Goal: Task Accomplishment & Management: Manage account settings

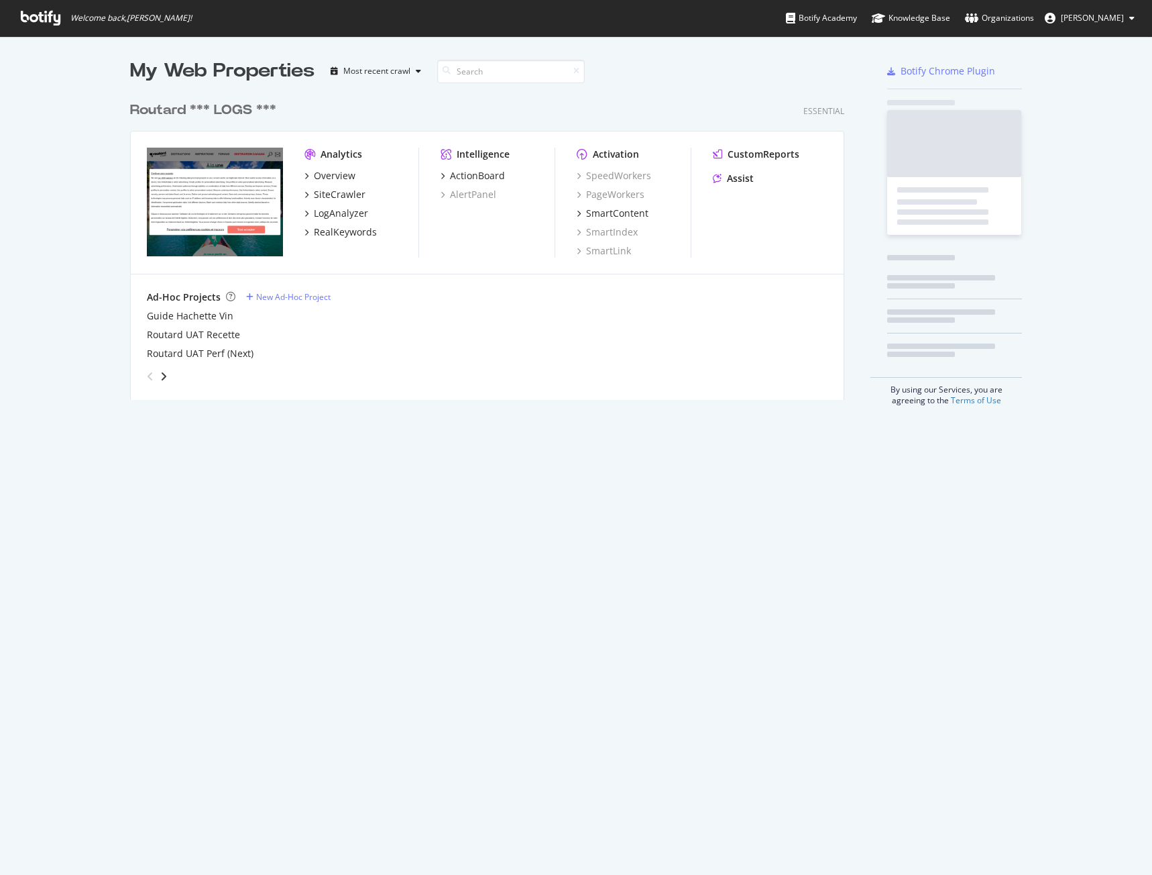
scroll to position [305, 715]
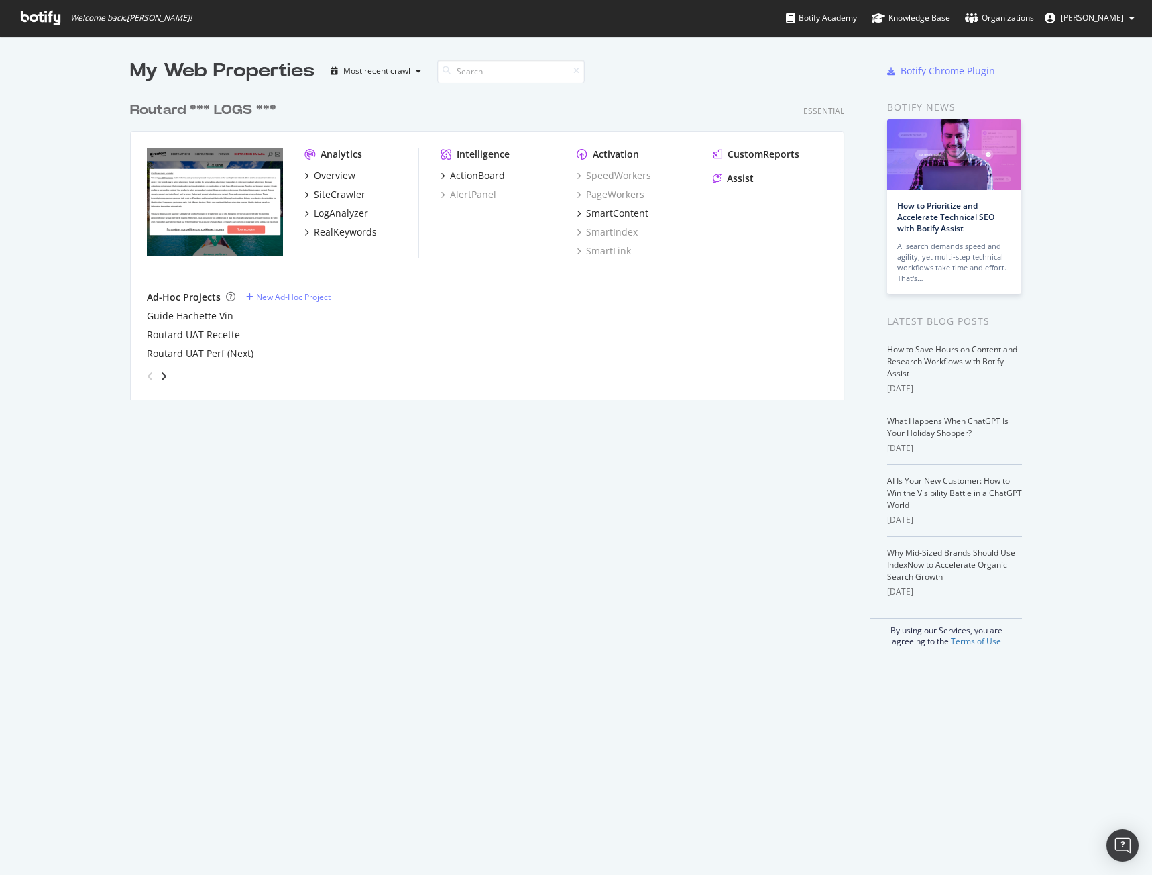
drag, startPoint x: 199, startPoint y: 197, endPoint x: 250, endPoint y: 176, distance: 55.4
click at [199, 197] on img "grid" at bounding box center [215, 202] width 136 height 109
click at [326, 197] on div "SiteCrawler" at bounding box center [340, 194] width 52 height 13
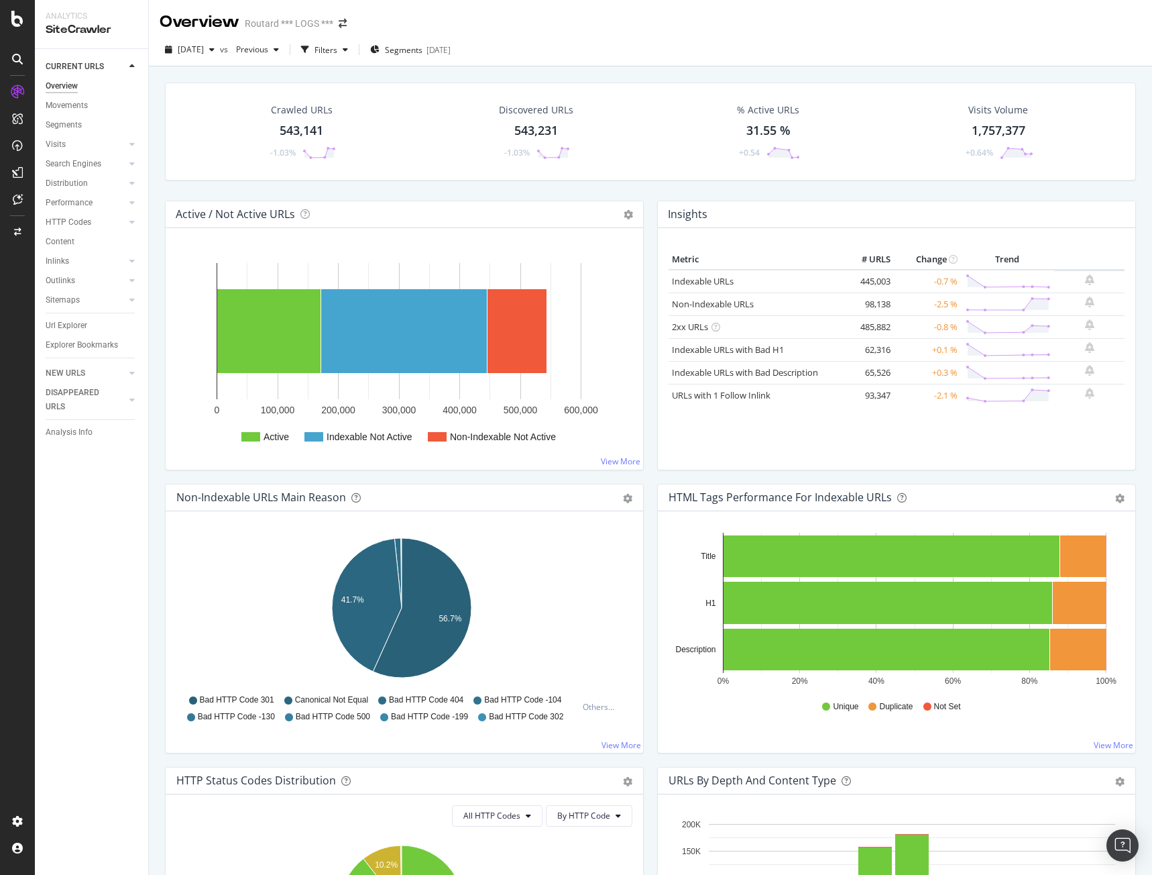
click at [191, 27] on div "Overview" at bounding box center [200, 22] width 80 height 23
click at [91, 32] on div "SiteCrawler" at bounding box center [92, 29] width 92 height 15
click at [68, 13] on div "Analytics" at bounding box center [92, 16] width 92 height 11
click at [12, 23] on icon at bounding box center [17, 19] width 12 height 16
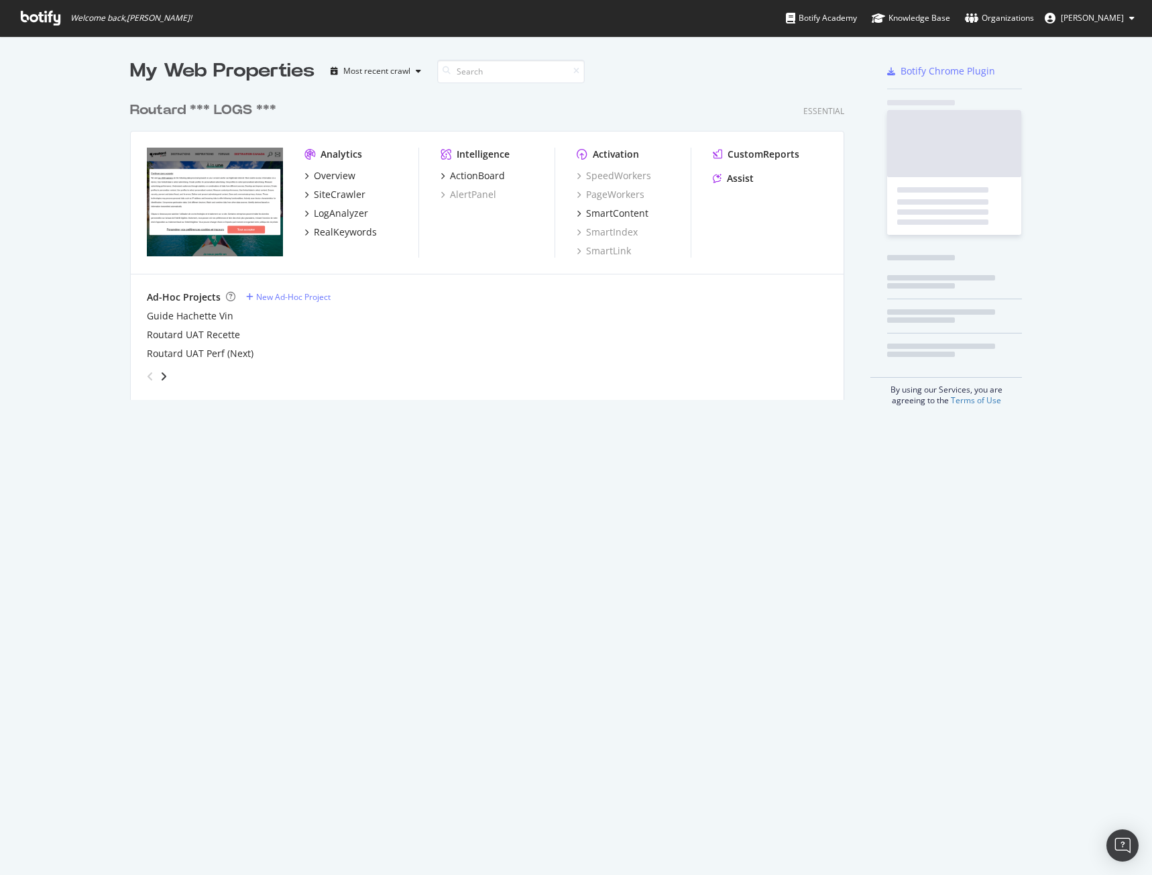
scroll to position [865, 1132]
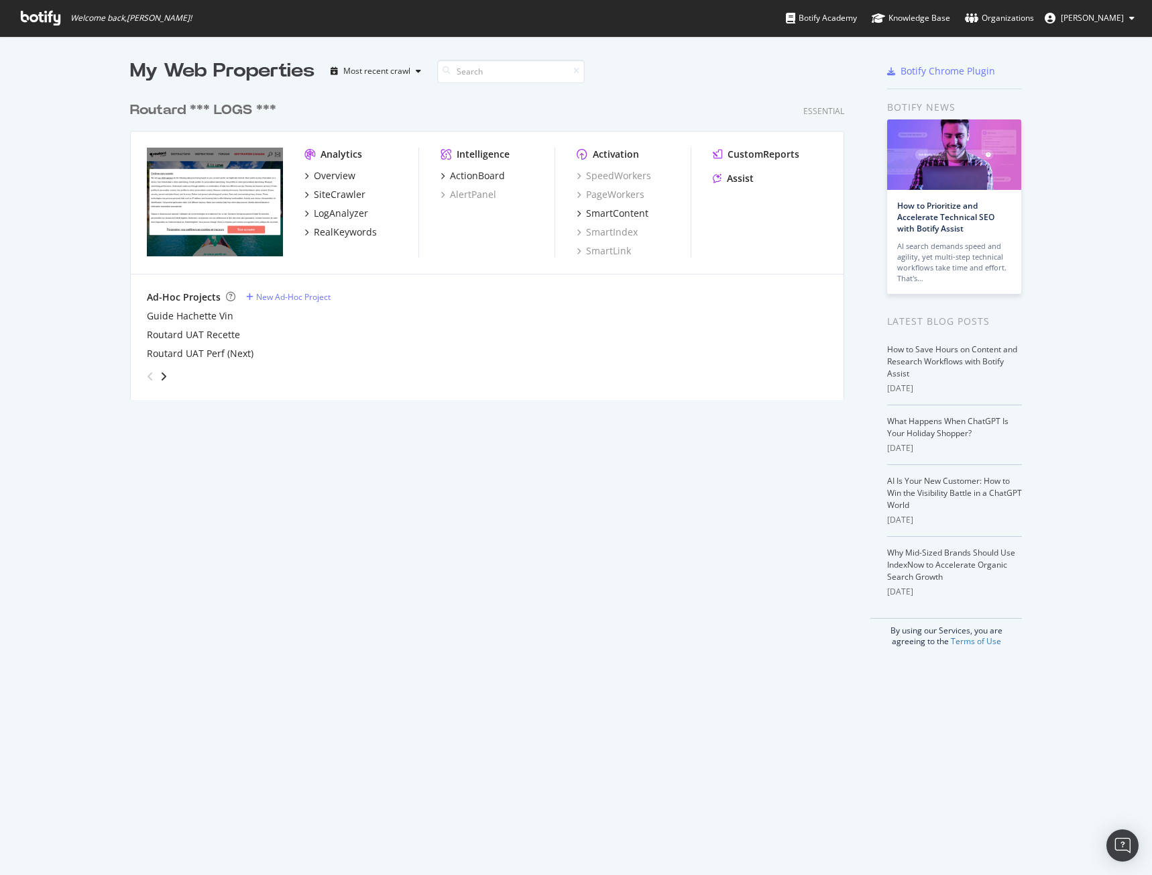
click at [217, 203] on img "grid" at bounding box center [215, 202] width 136 height 109
click at [219, 112] on div "Routard *** LOGS ***" at bounding box center [203, 110] width 146 height 19
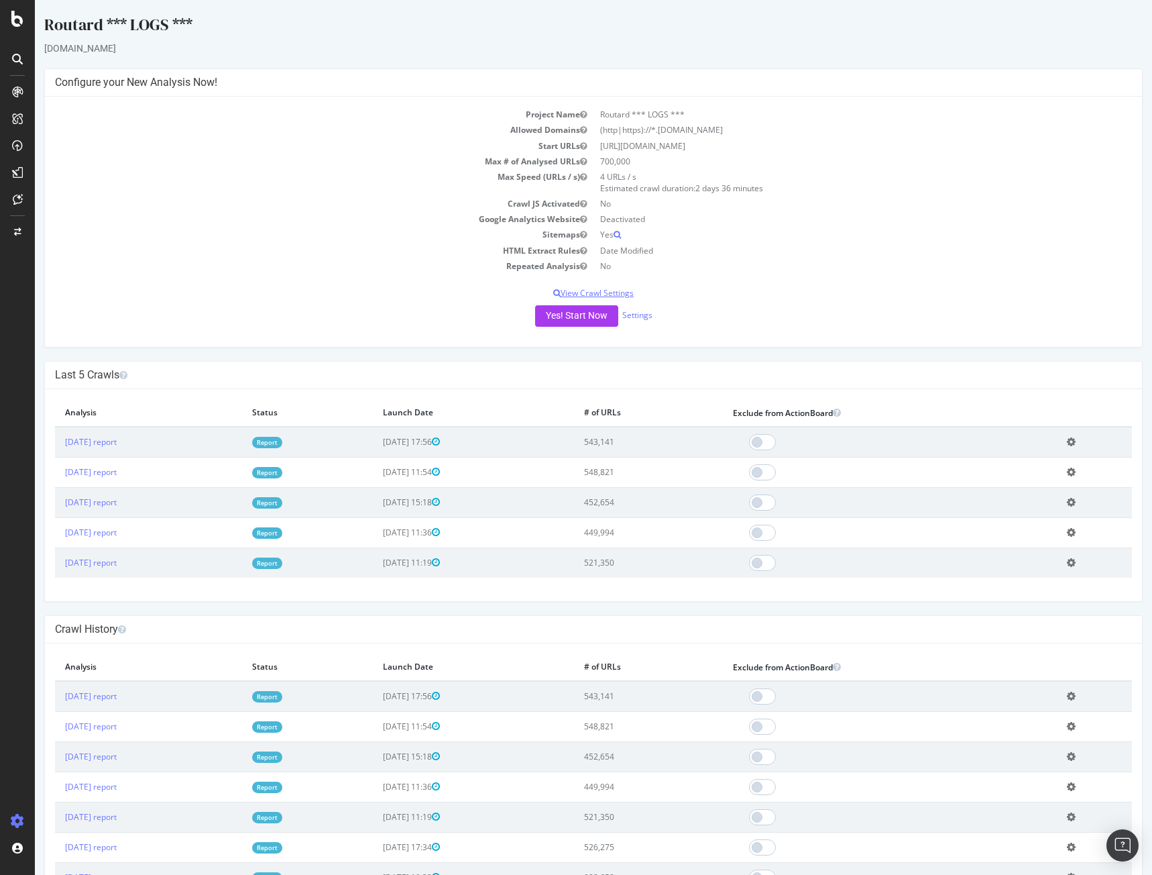
click at [608, 296] on p "View Crawl Settings" at bounding box center [593, 292] width 1077 height 11
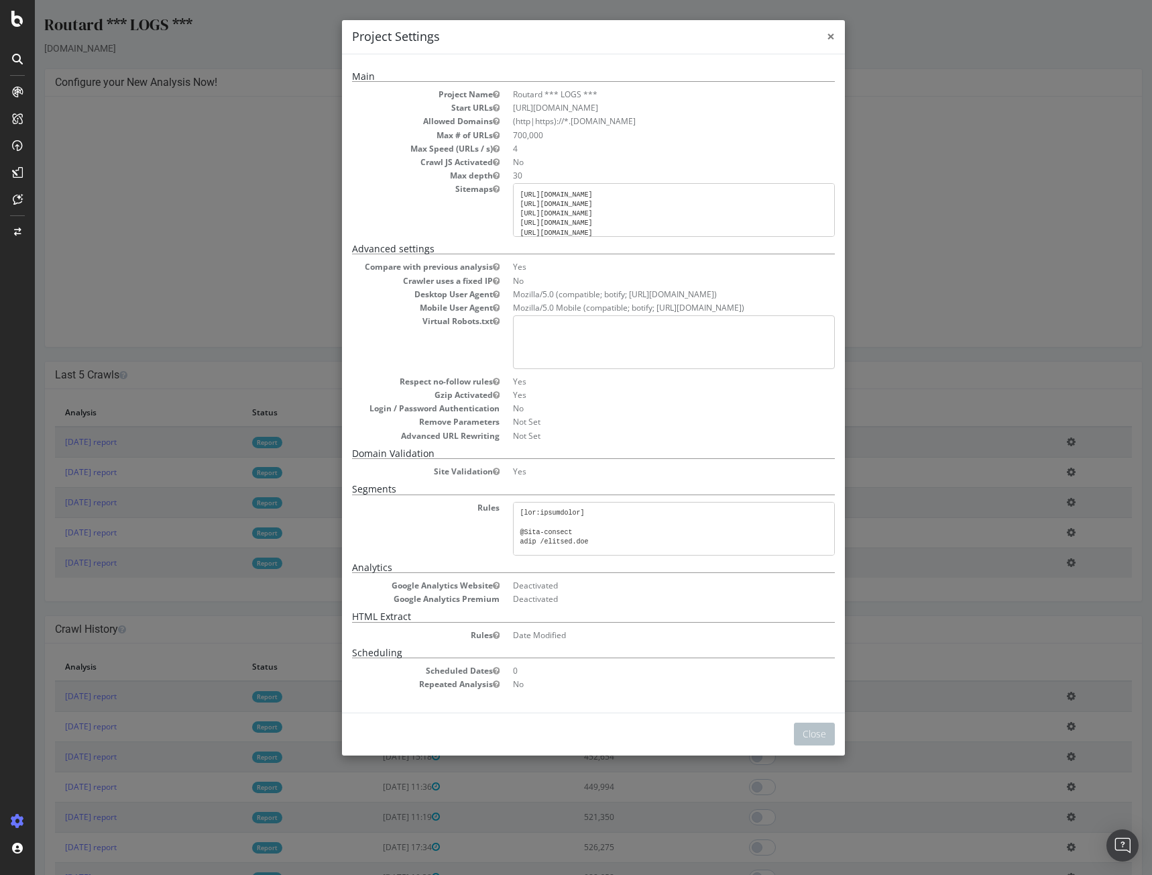
click at [828, 40] on span "×" at bounding box center [831, 36] width 8 height 19
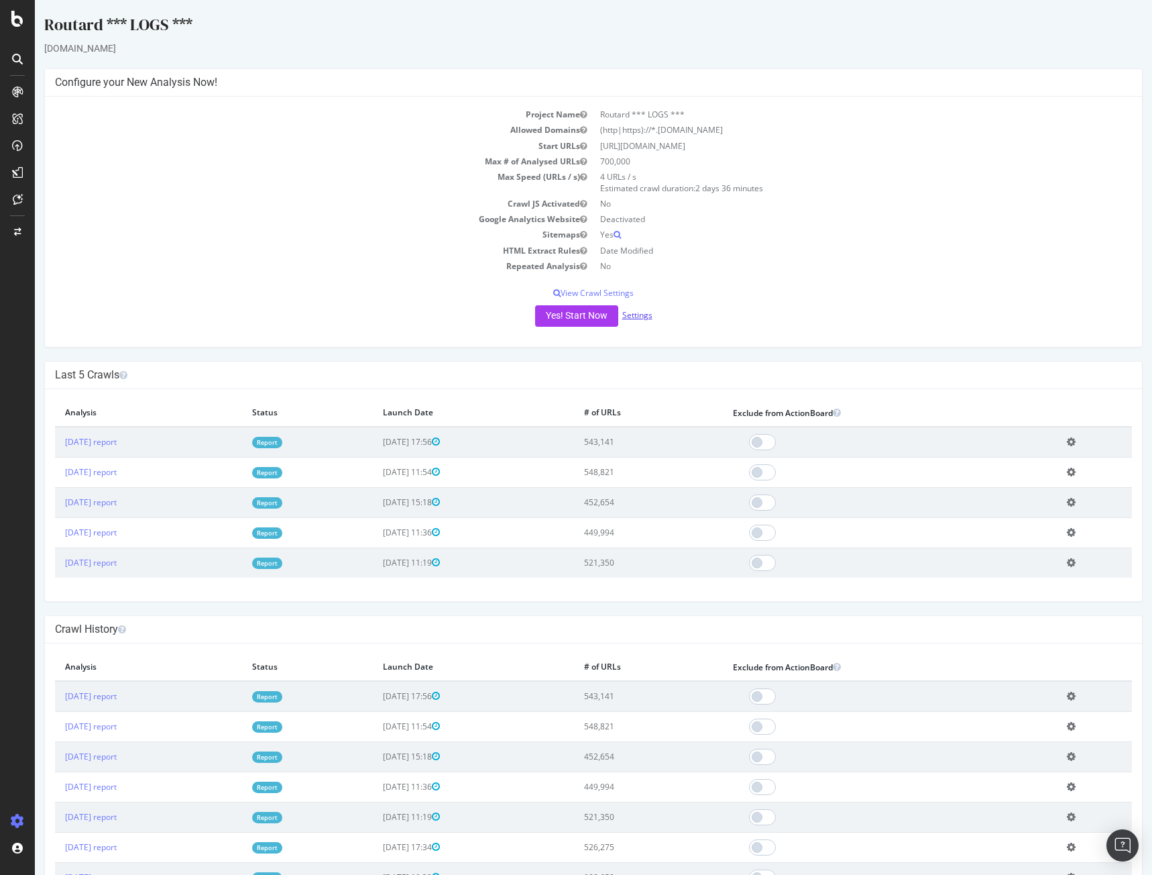
click at [628, 316] on link "Settings" at bounding box center [637, 314] width 30 height 11
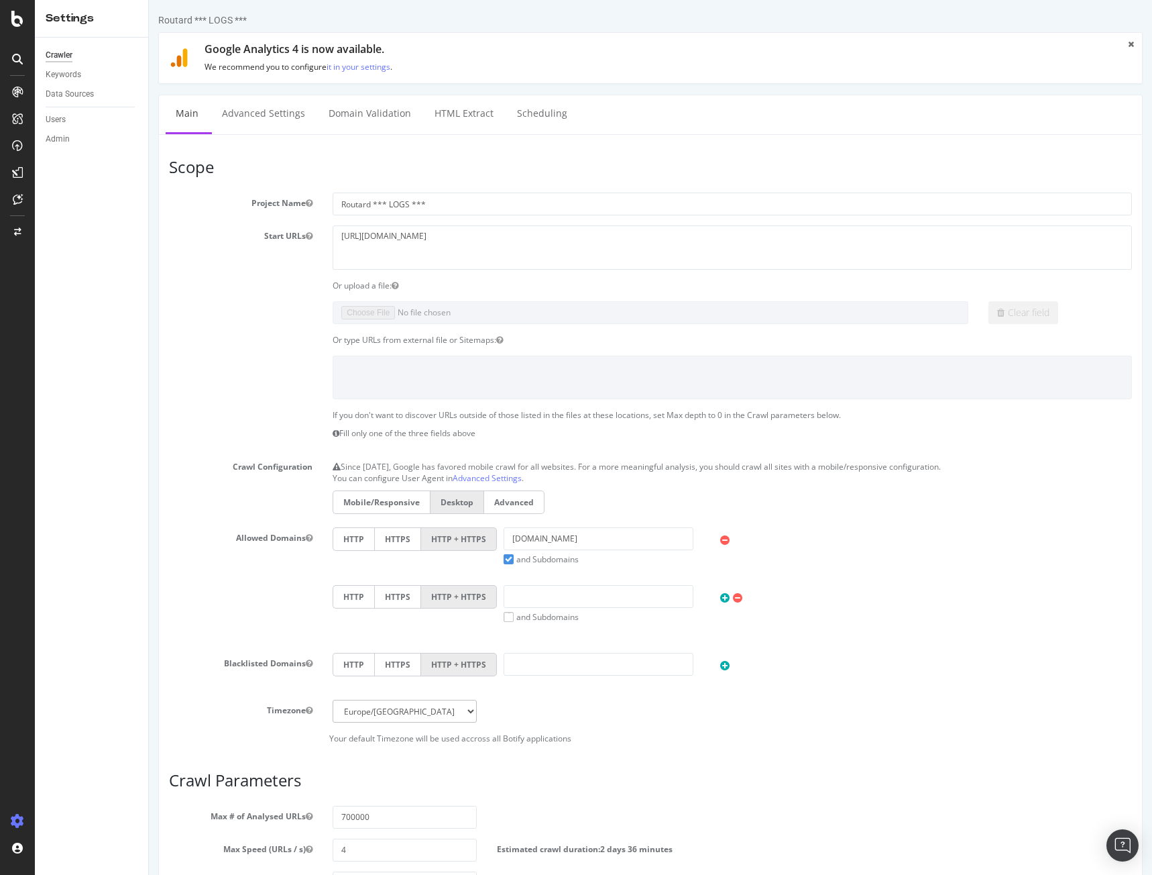
scroll to position [134, 0]
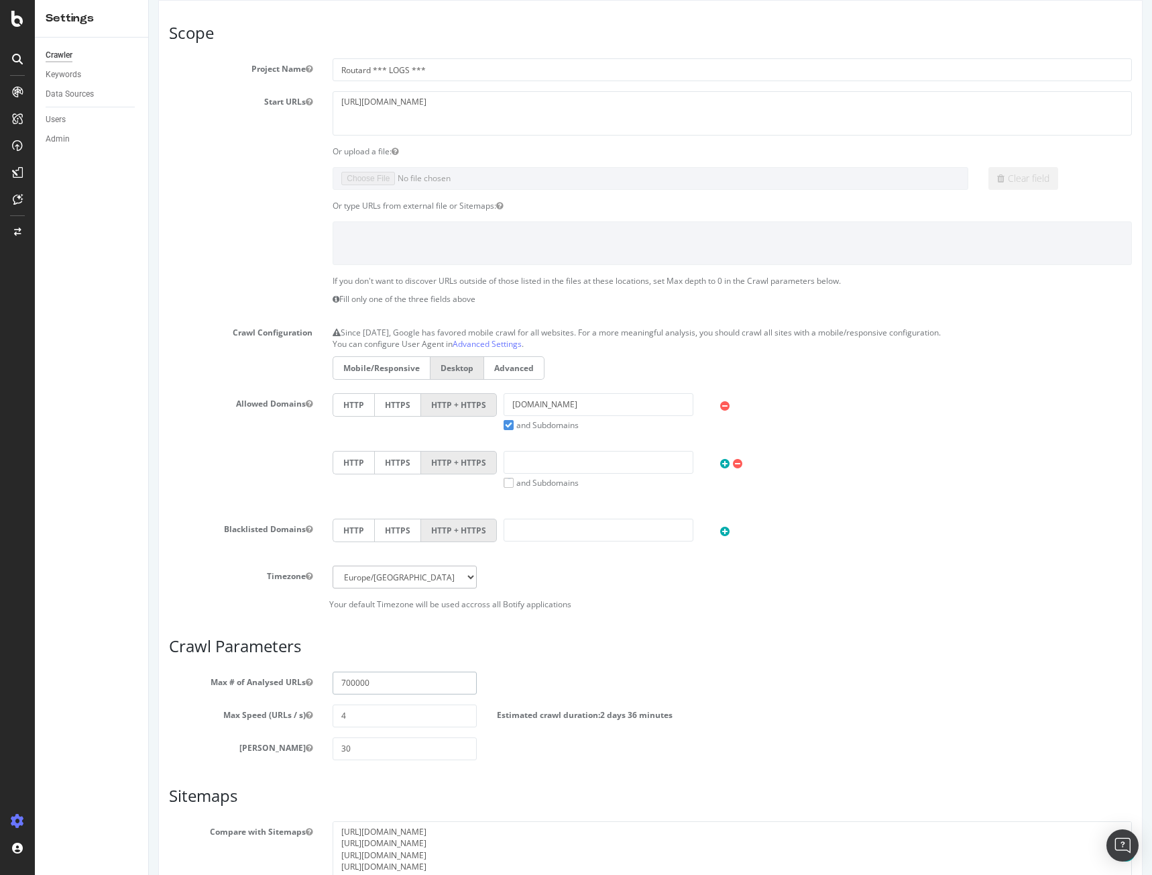
drag, startPoint x: 380, startPoint y: 685, endPoint x: 279, endPoint y: 685, distance: 100.6
click at [279, 685] on div "Max # of Analysed URLs 700000" at bounding box center [650, 682] width 983 height 23
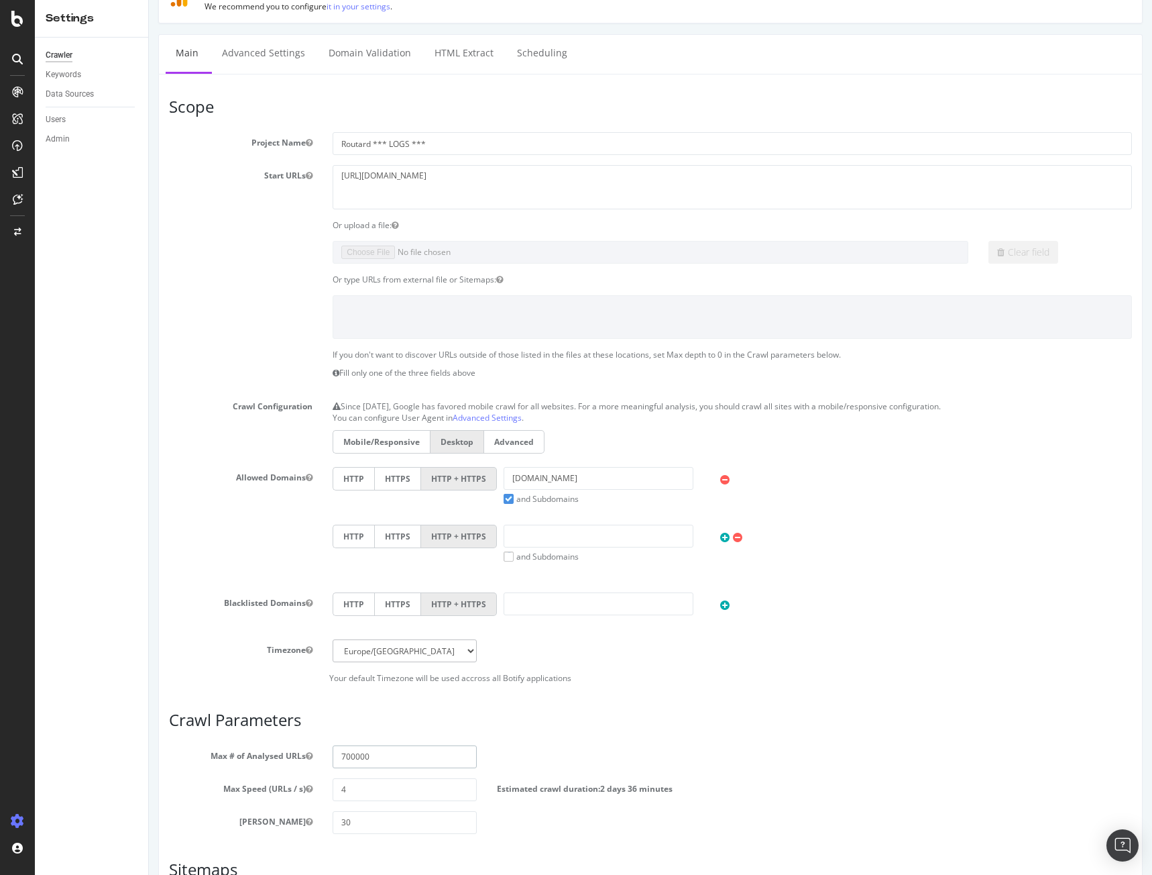
scroll to position [0, 0]
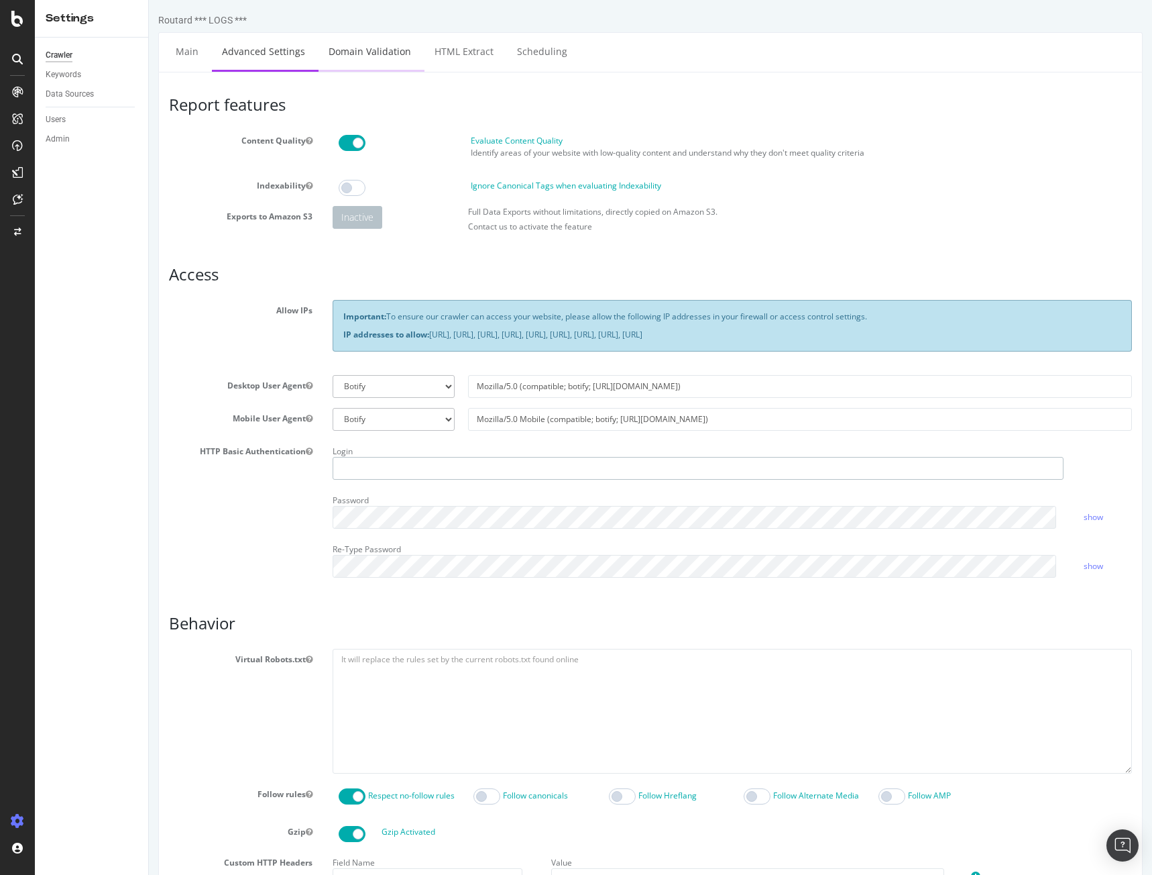
type input "routard"
click at [362, 56] on link "Domain Validation" at bounding box center [370, 51] width 103 height 37
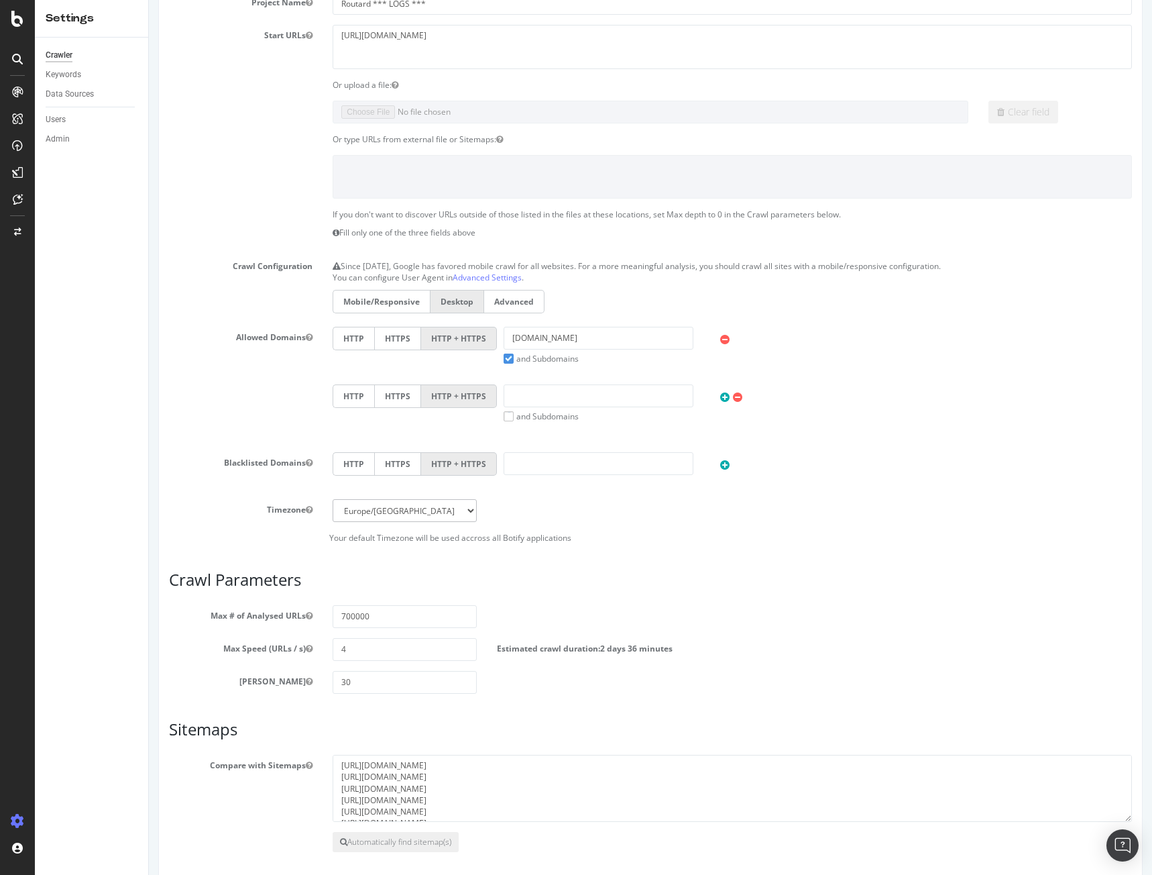
scroll to position [201, 0]
